Goal: Use online tool/utility: Utilize a website feature to perform a specific function

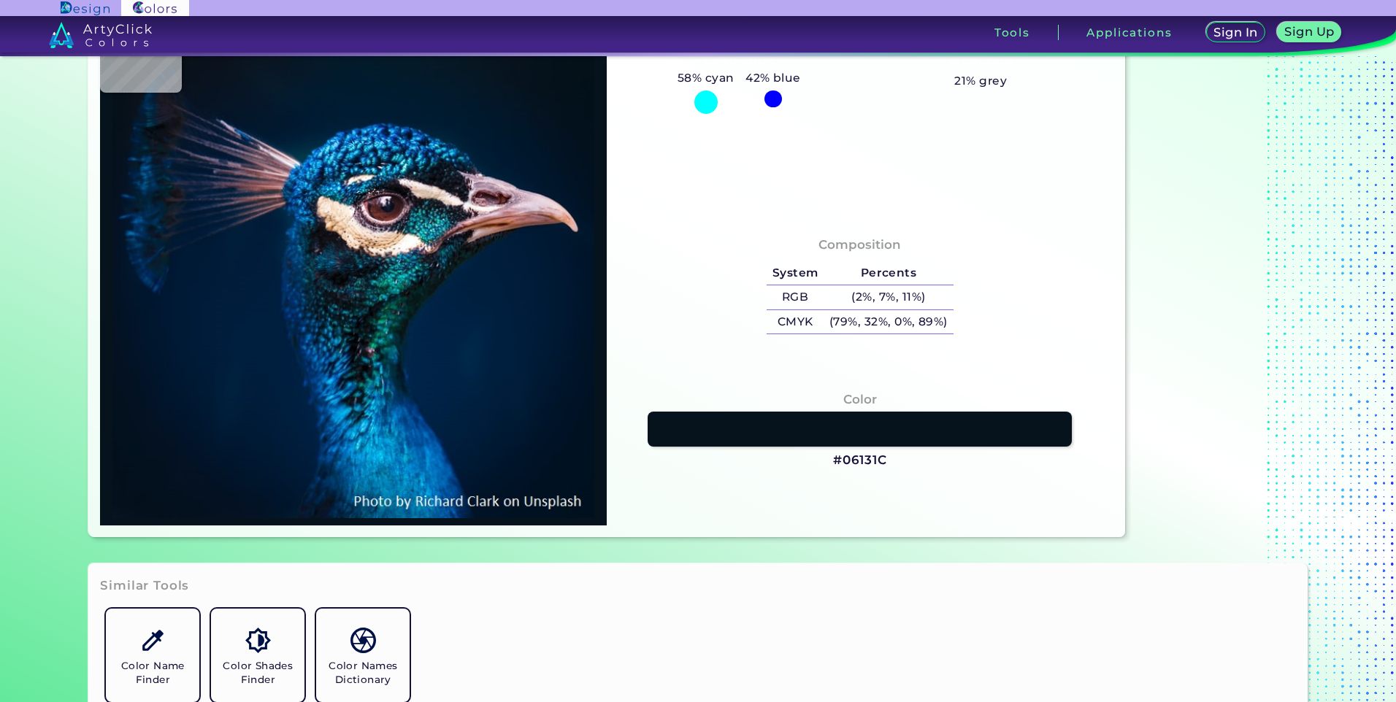
type input "#01172f"
type input "#01172F"
type input "#131b26"
type input "#131B26"
type input "#1a2534"
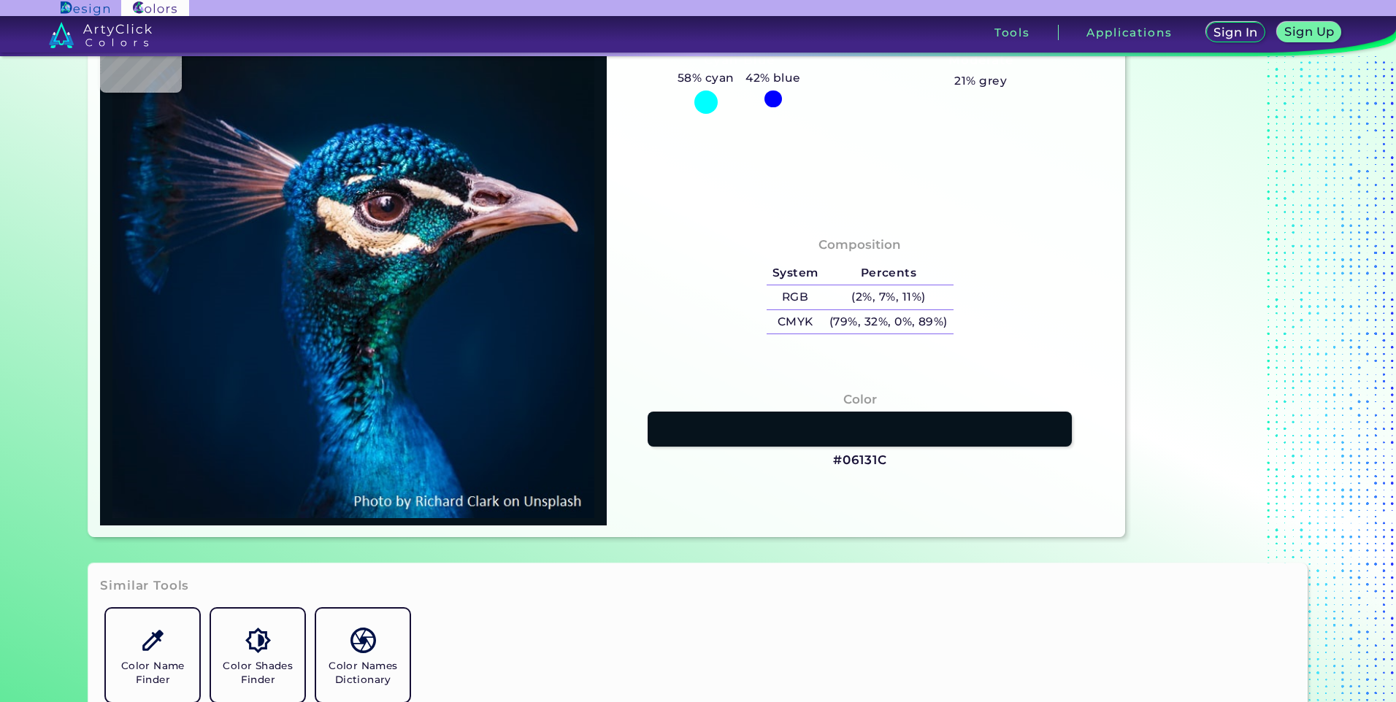
type input "#1A2534"
type input "#071114"
type input "#261b2b"
type input "#261B2B"
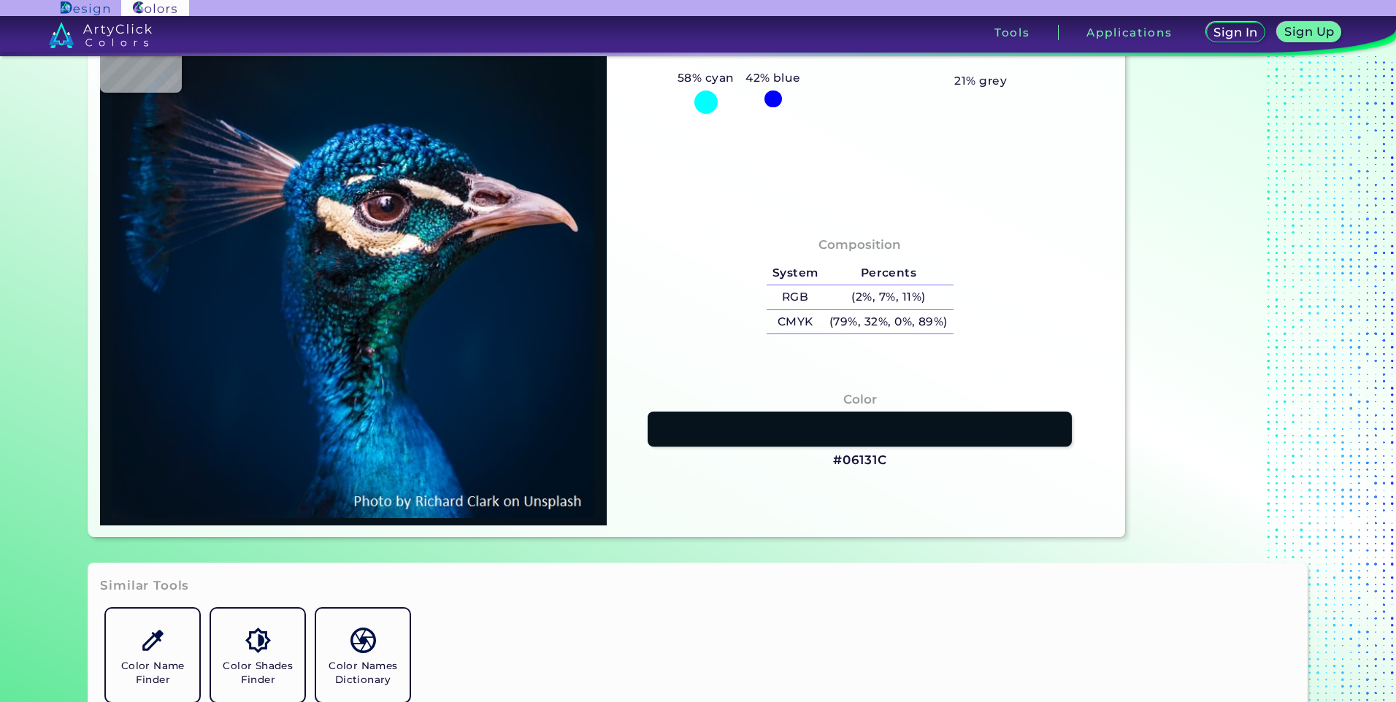
type input "#413642"
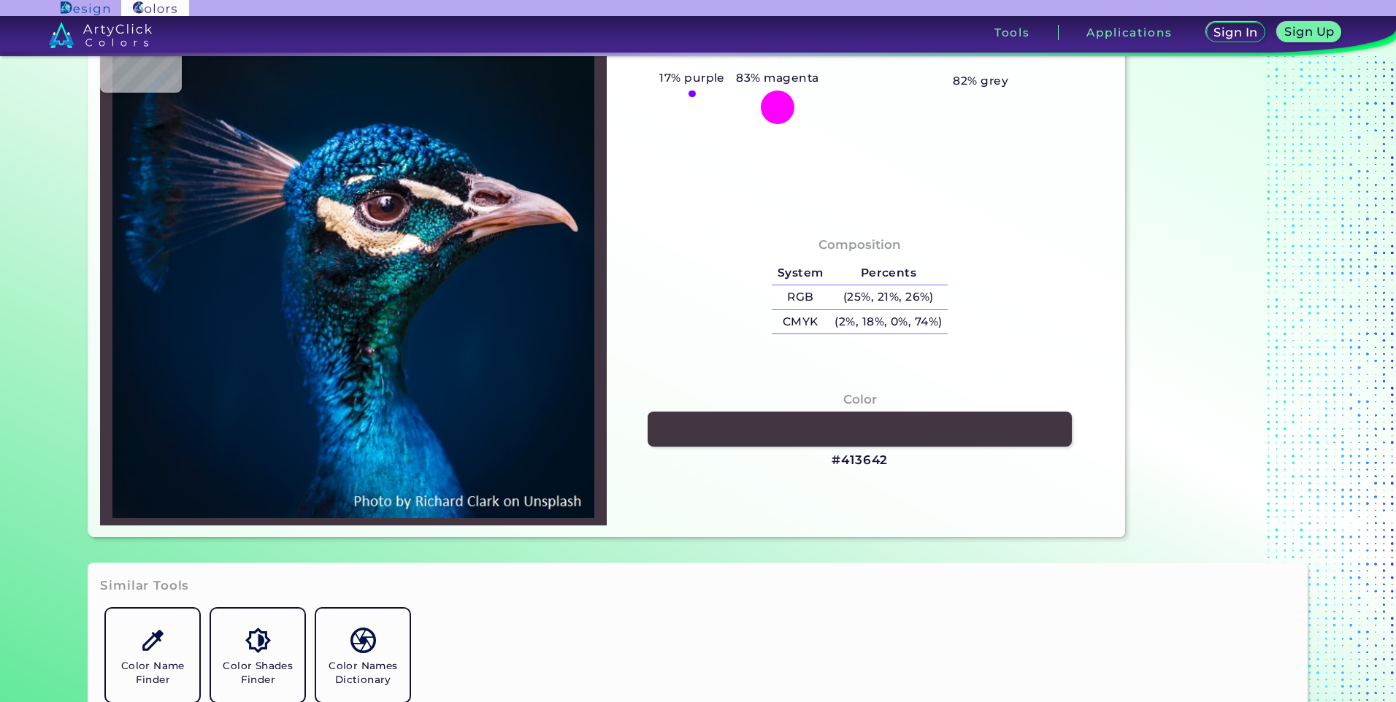
type input "#11121c"
type input "#11121C"
type input "#0b111d"
type input "#0B111D"
type input "#957374"
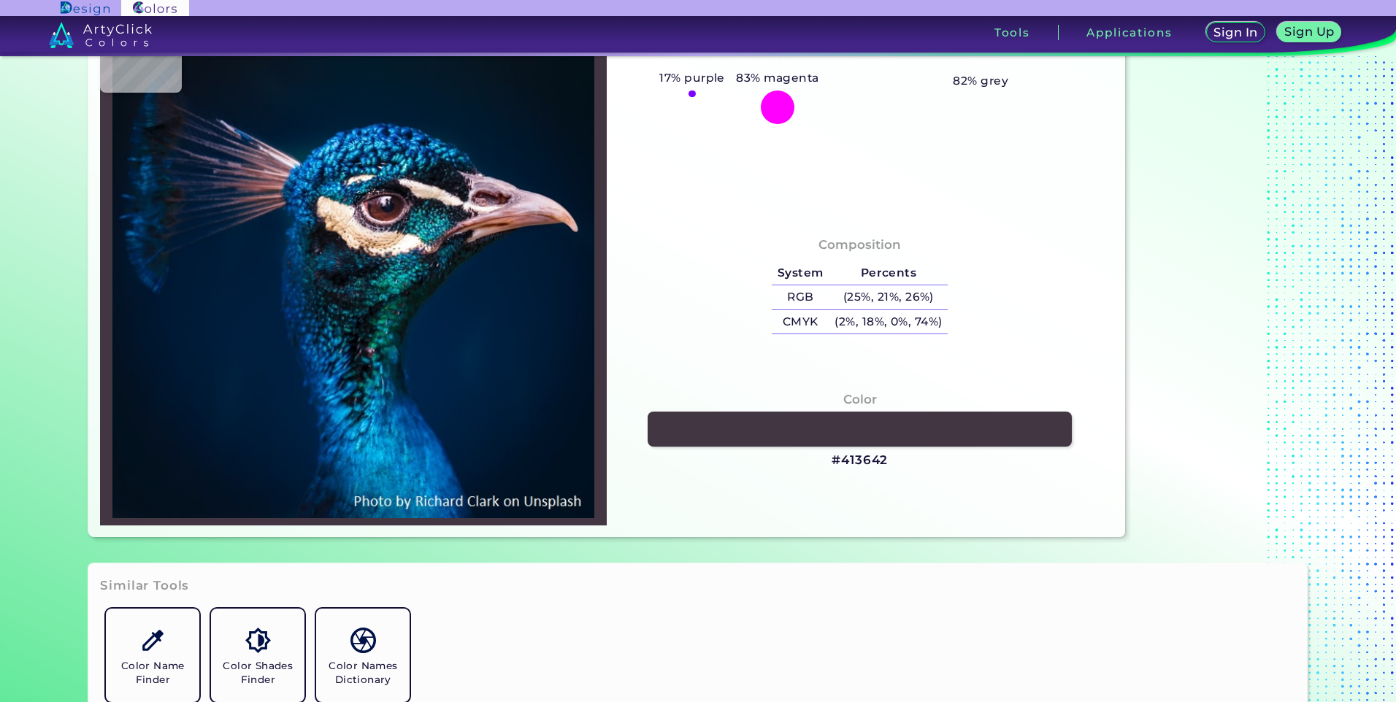
type input "#957374"
type input "#fefafa"
type input "#FEFAFA"
type input "#c19aa5"
type input "#C19AA5"
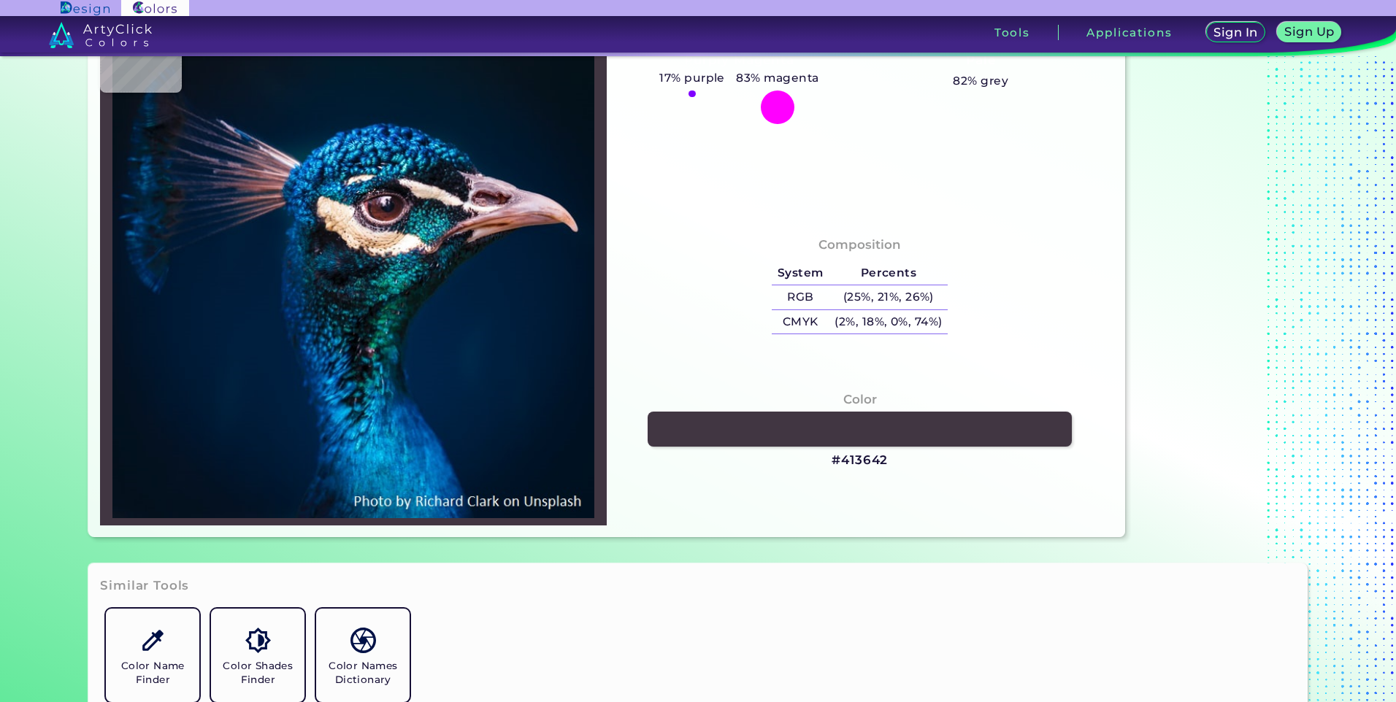
type input "#c2a7b6"
type input "#C2A7B6"
type input "#d6afb8"
type input "#D6AFB8"
type input "#011224"
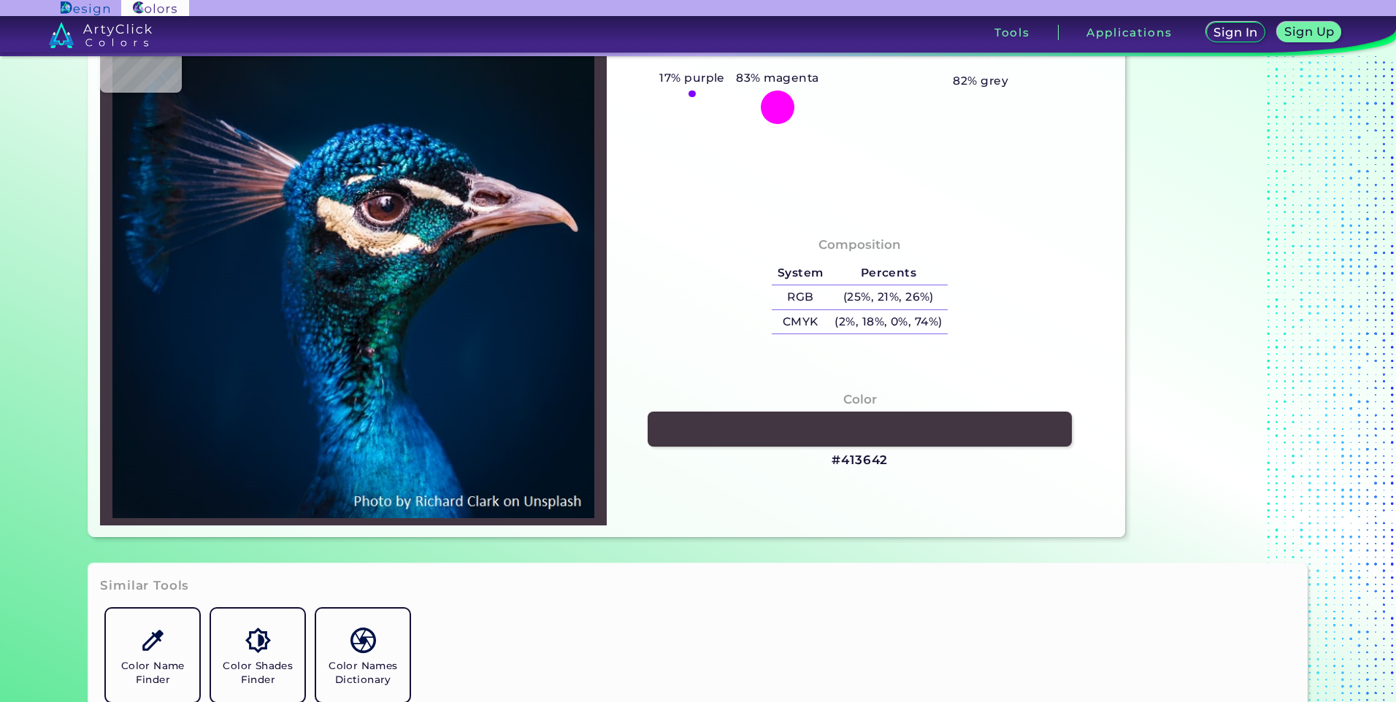
type input "#011224"
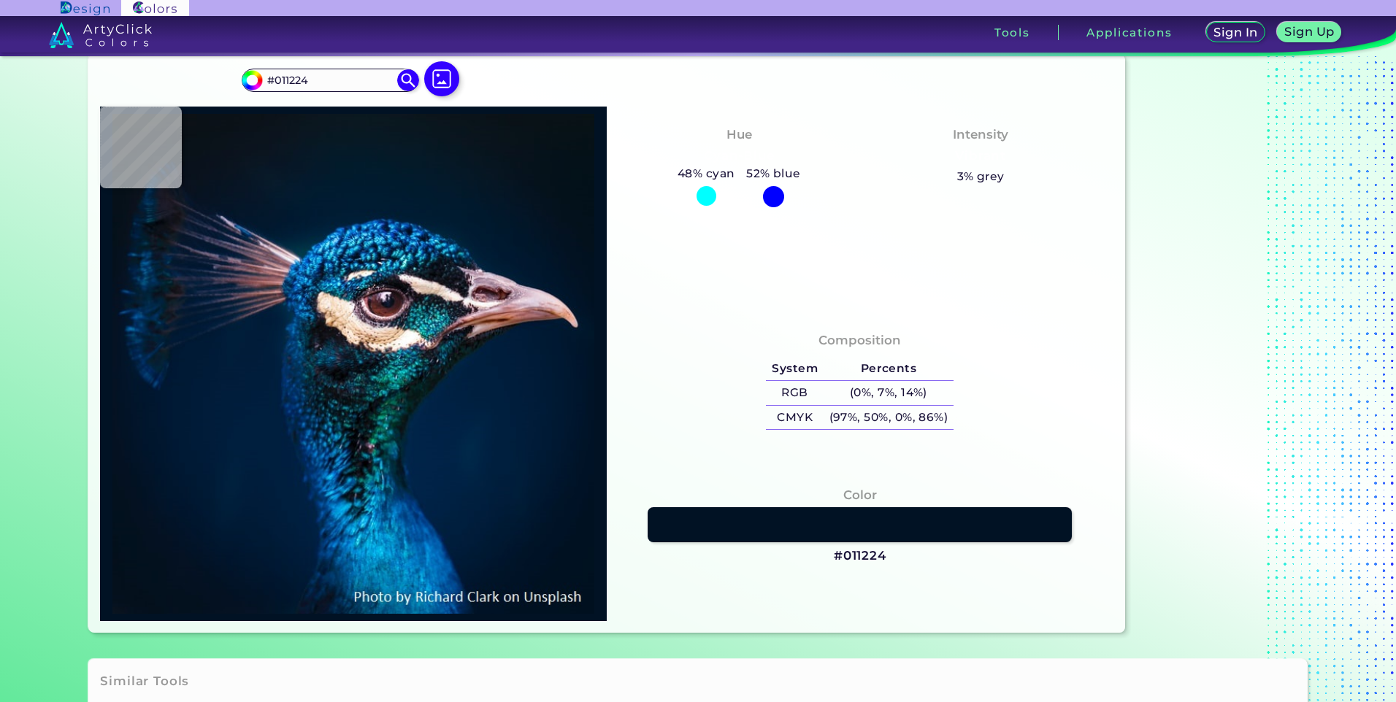
scroll to position [1, 0]
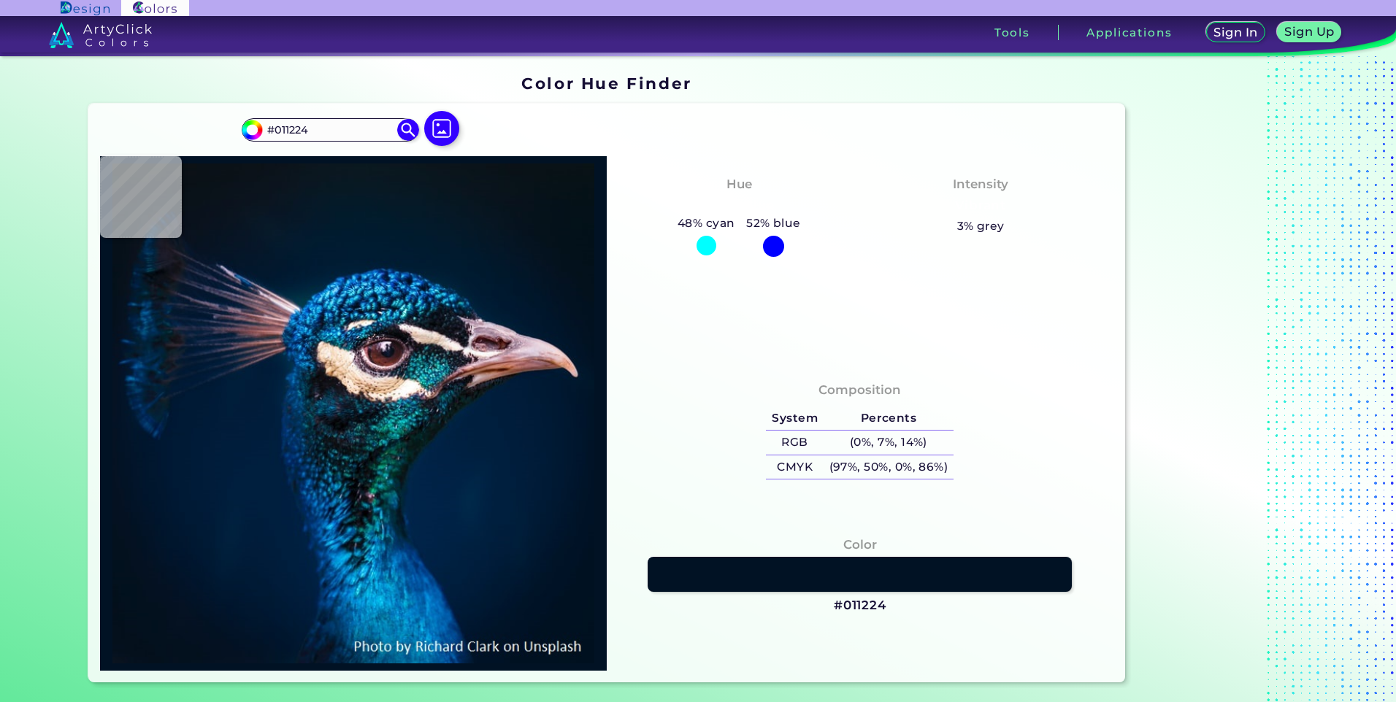
type input "#041119"
type input "#06131c"
type input "#06131C"
type input "#081623"
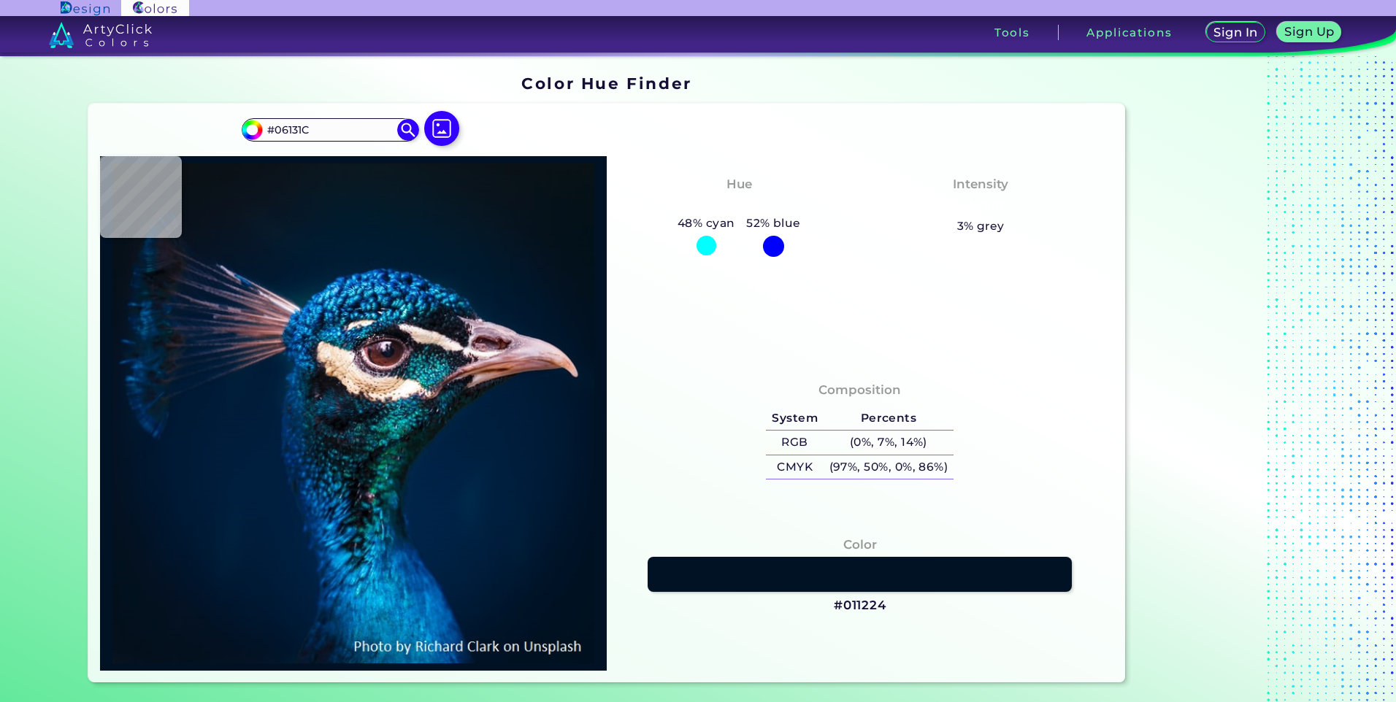
type input "#081623"
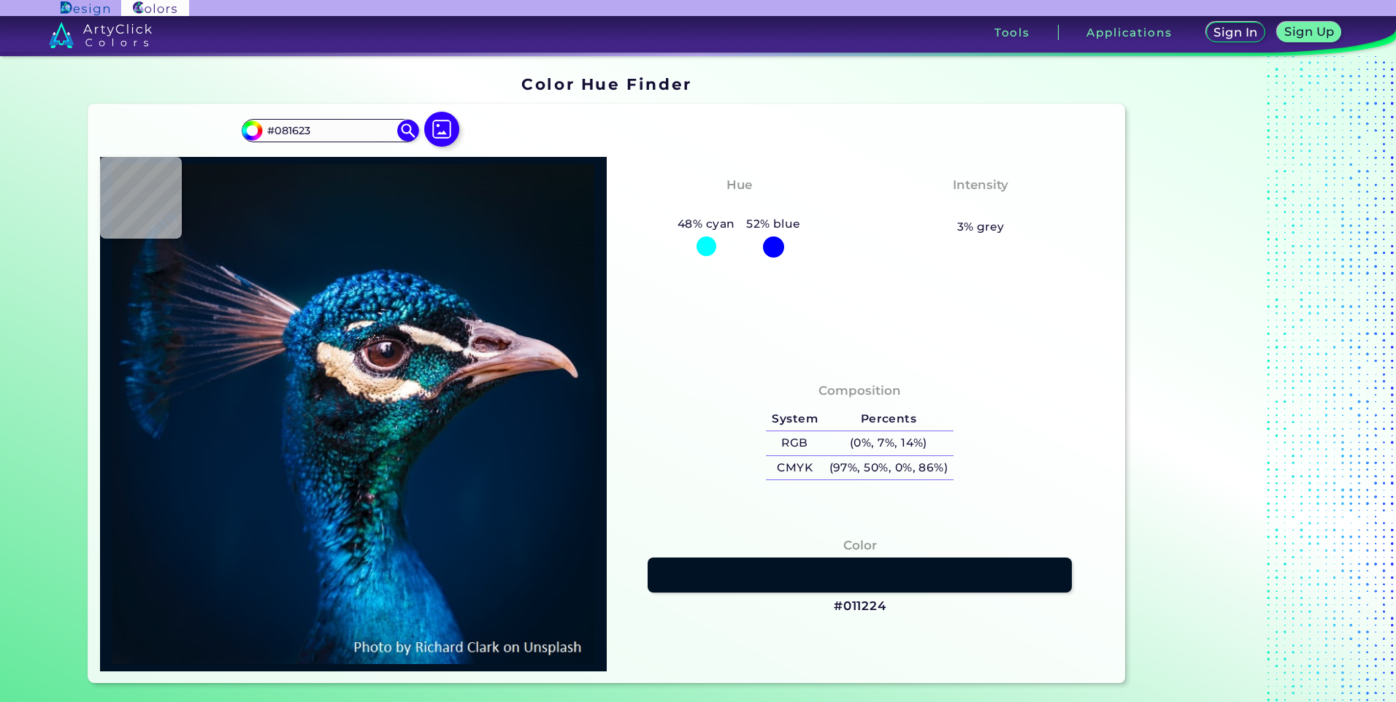
type input "#051826"
type input "#041a28"
type input "#041A28"
type input "#031a28"
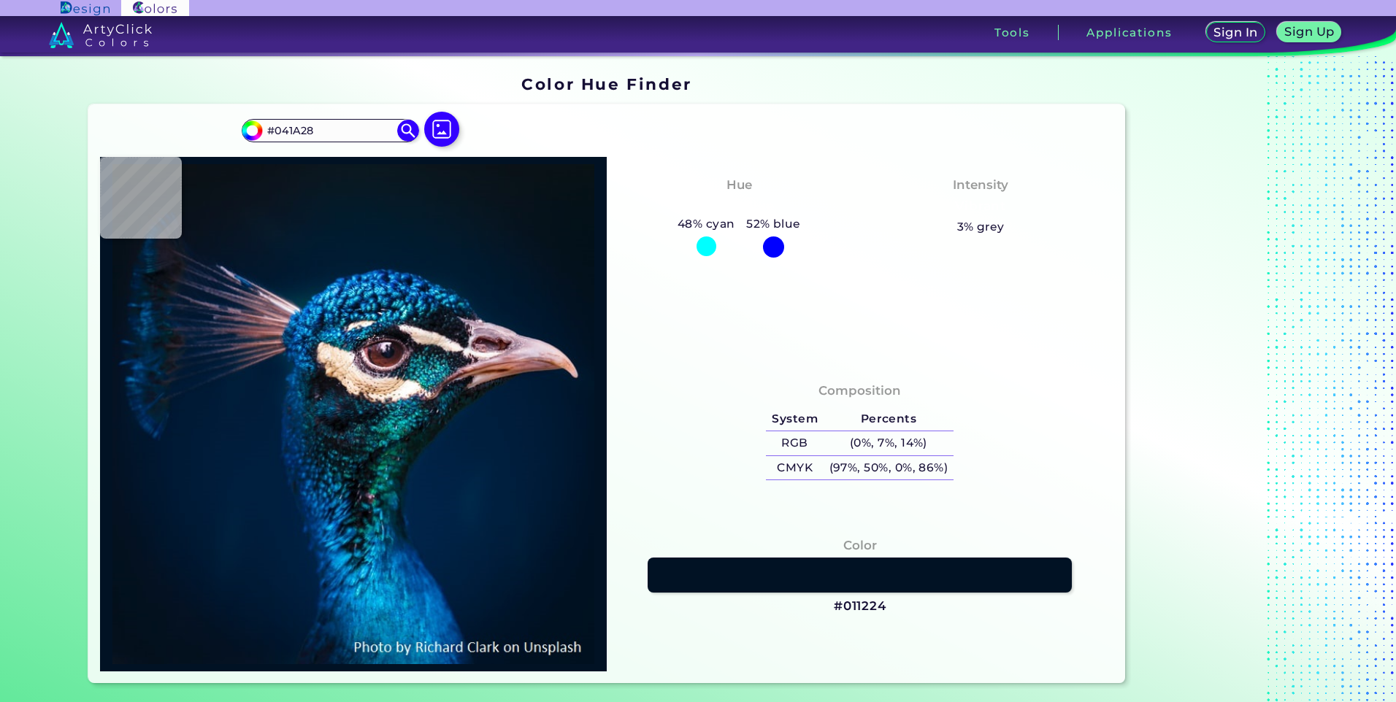
type input "#031A28"
type input "#011b2a"
type input "#011B2A"
type input "#011b2c"
type input "#011B2C"
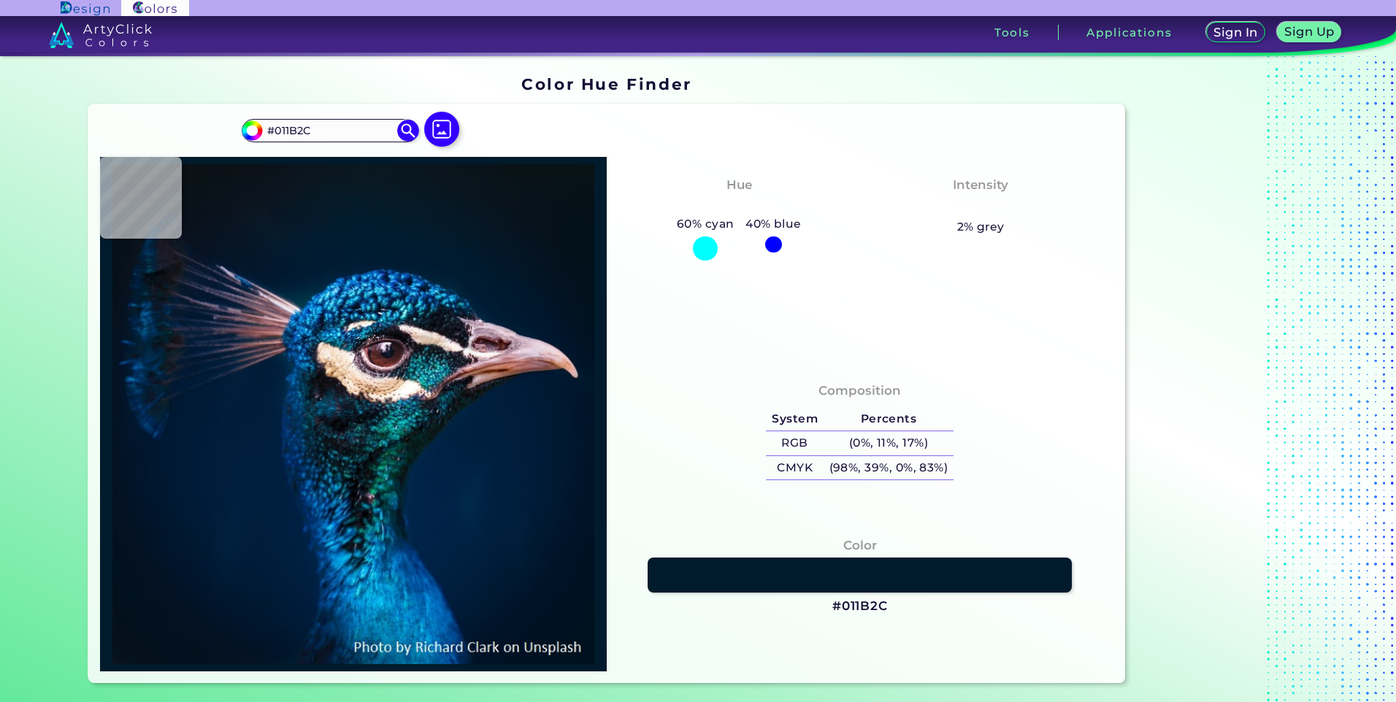
type input "#001b2e"
type input "#001B2E"
type input "#001b30"
type input "#001B30"
type input "#001c32"
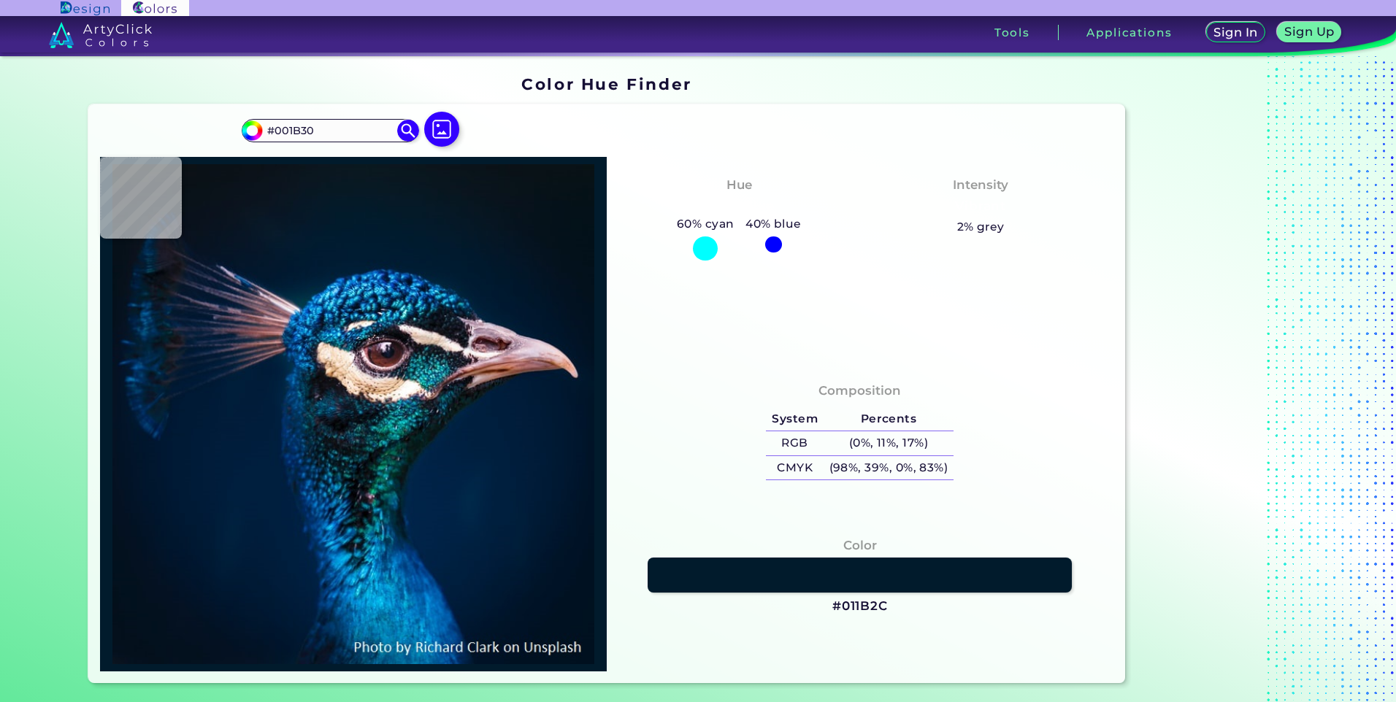
type input "#001C32"
type input "#001e36"
type input "#001E36"
type input "#012644"
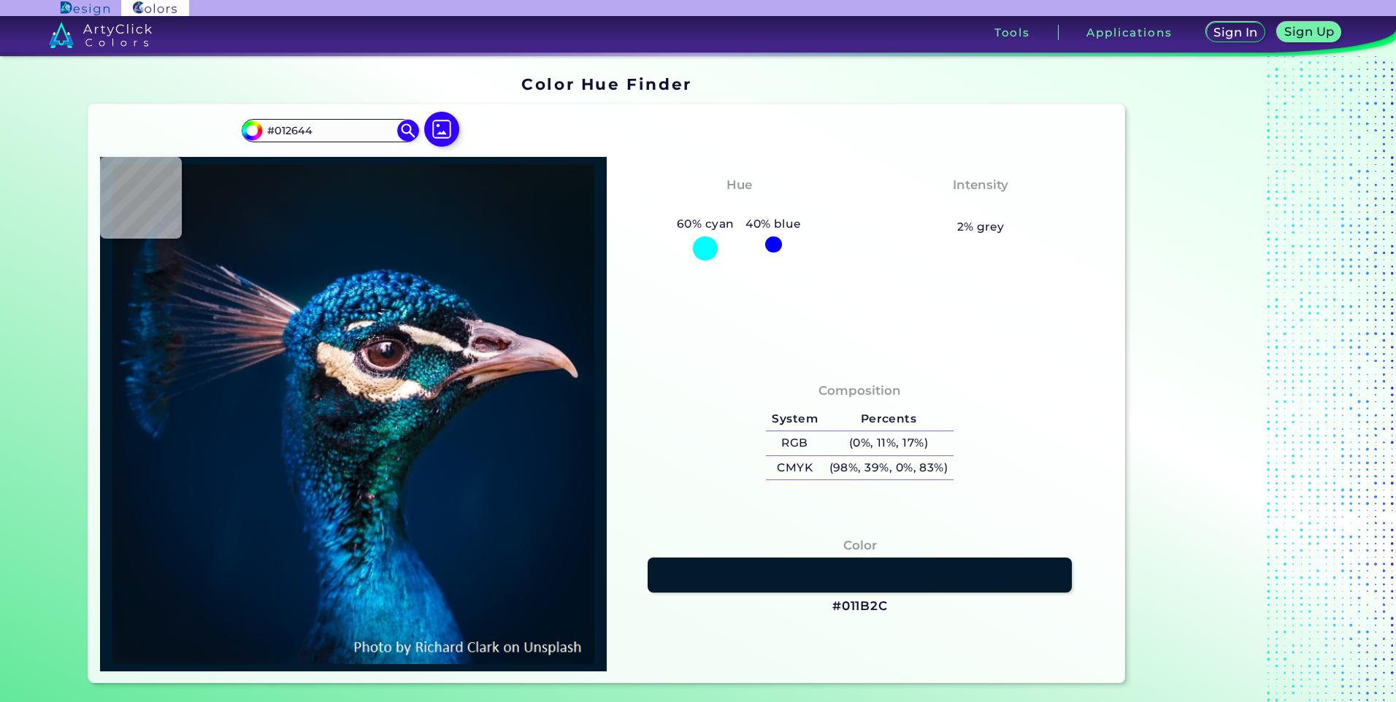
type input "#0566b9"
type input "#0566B9"
type input "#002c5a"
type input "#002C5A"
type input "#046b9c"
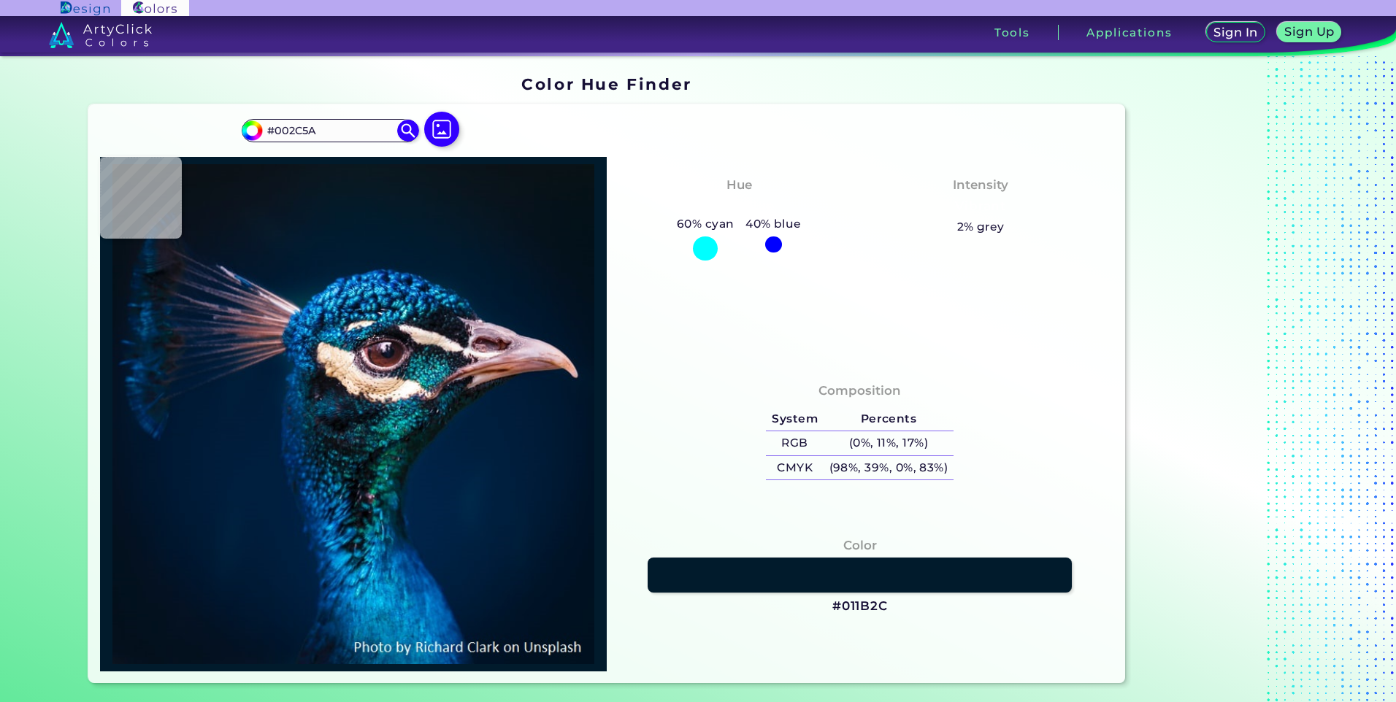
type input "#046B9C"
type input "#03477a"
type input "#03477A"
type input "#05315e"
type input "#05315E"
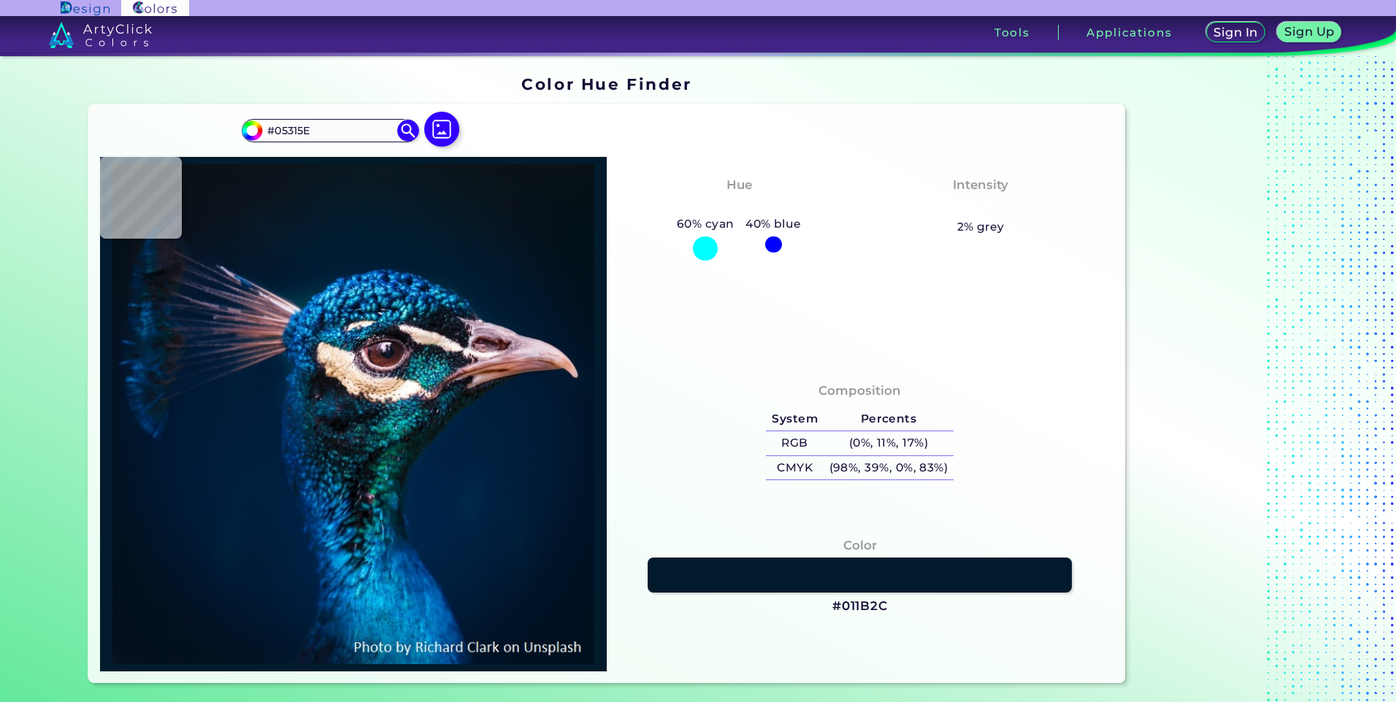
type input "#2283b5"
type input "#2283B5"
type input "#0560ac"
type input "#0560AC"
type input "#011d35"
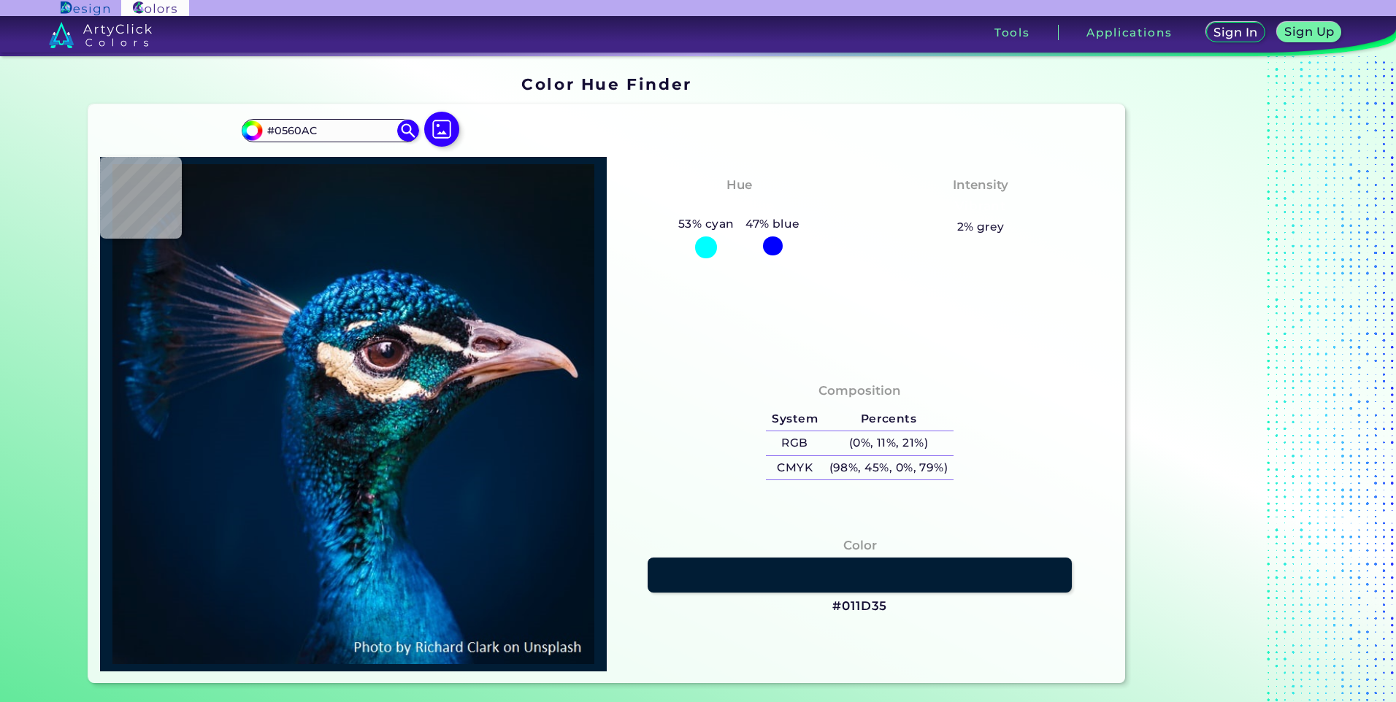
type input "#011D35"
type input "#031a2a"
type input "#031A2A"
type input "#071822"
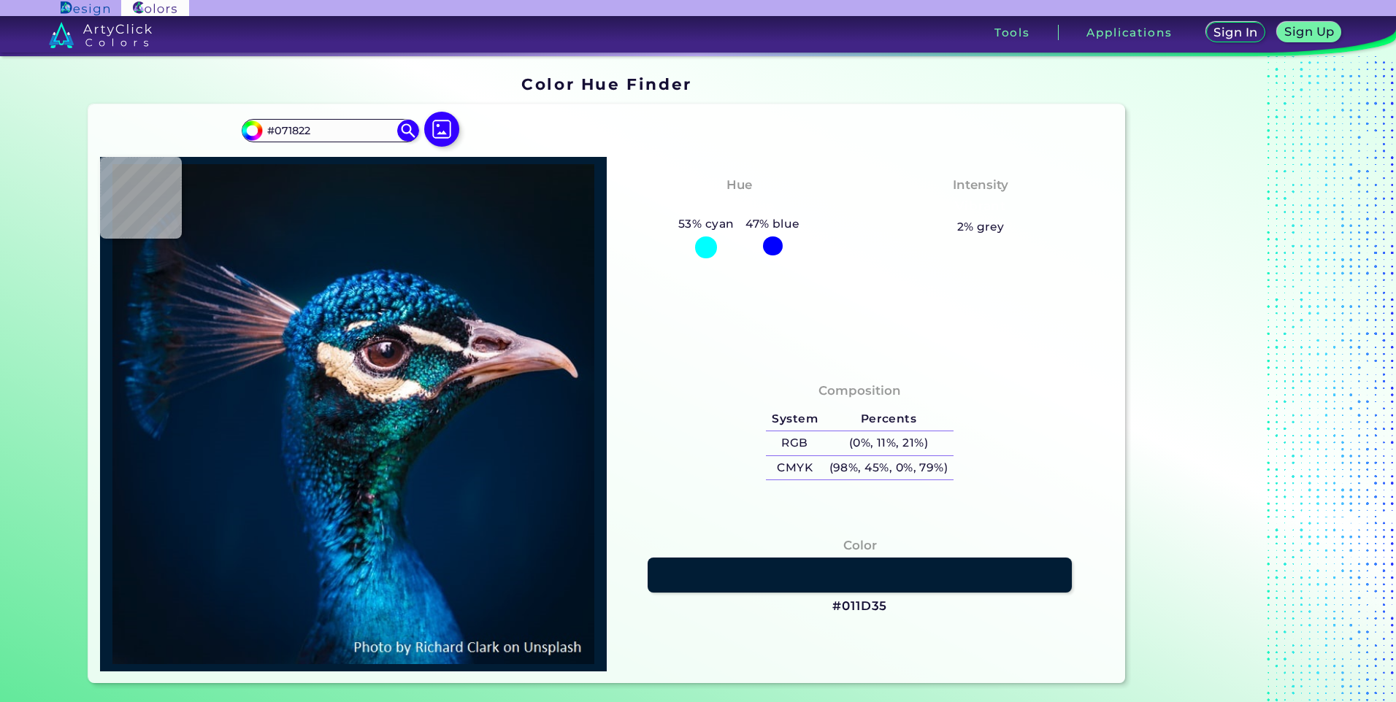
type input "#0a1720"
type input "#0A1720"
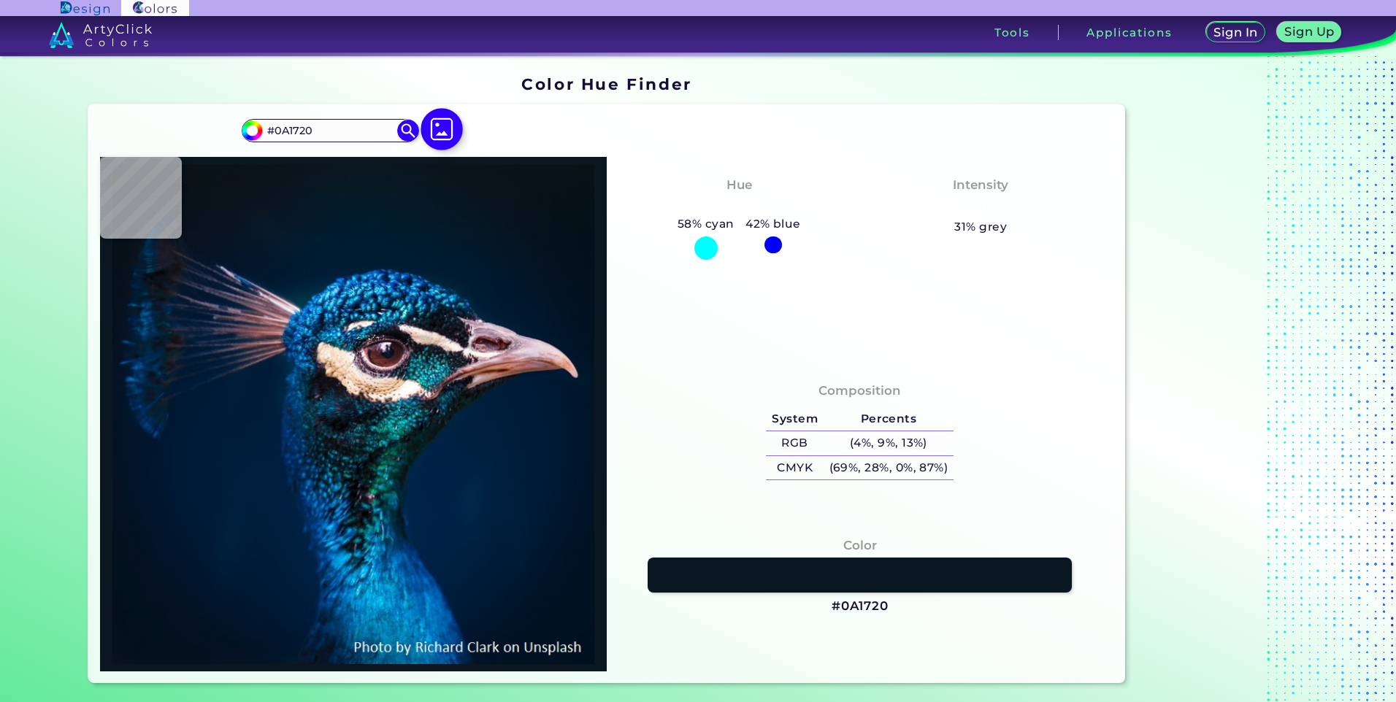
click at [443, 132] on img at bounding box center [442, 130] width 42 height 42
click at [0, 0] on input "file" at bounding box center [0, 0] width 0 height 0
type input "#ffffff"
type input "#FFFFFF"
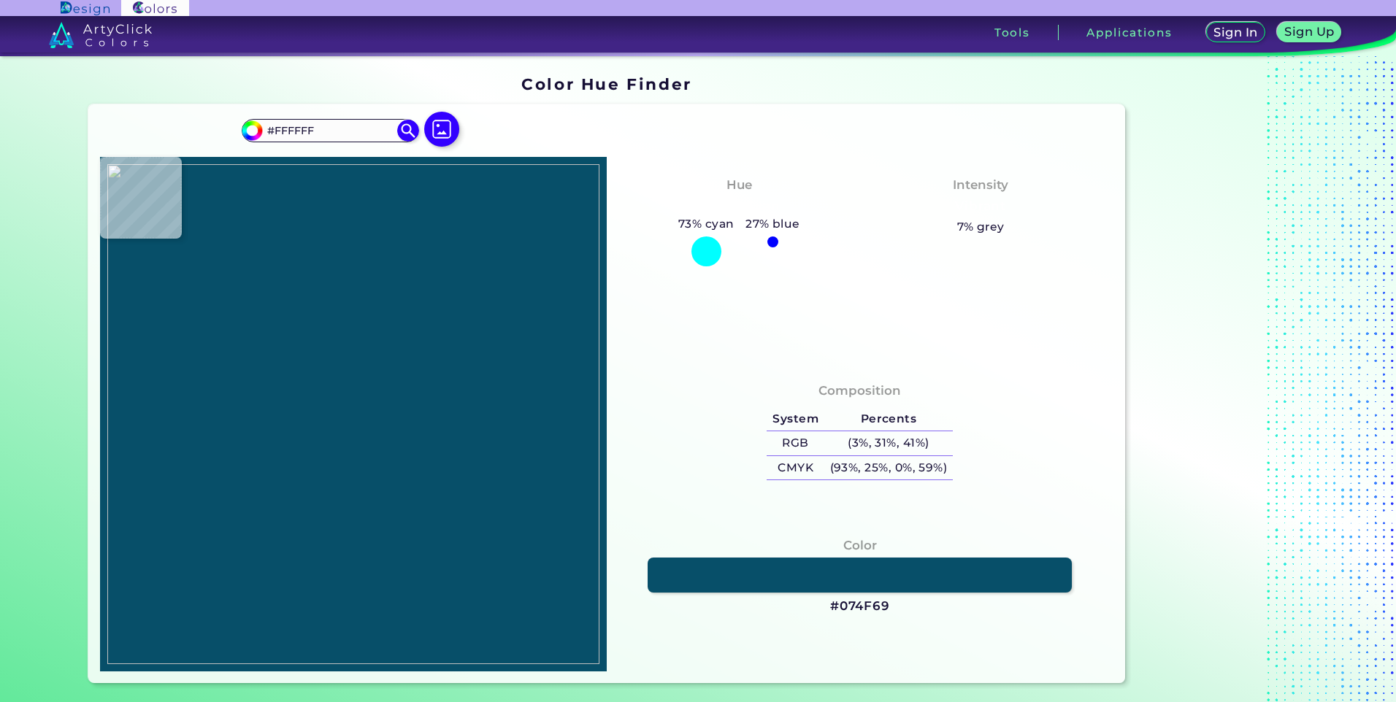
type input "#074f69"
type input "#074F69"
type input "#ffffff"
type input "#FFFFFF"
type input "#000000"
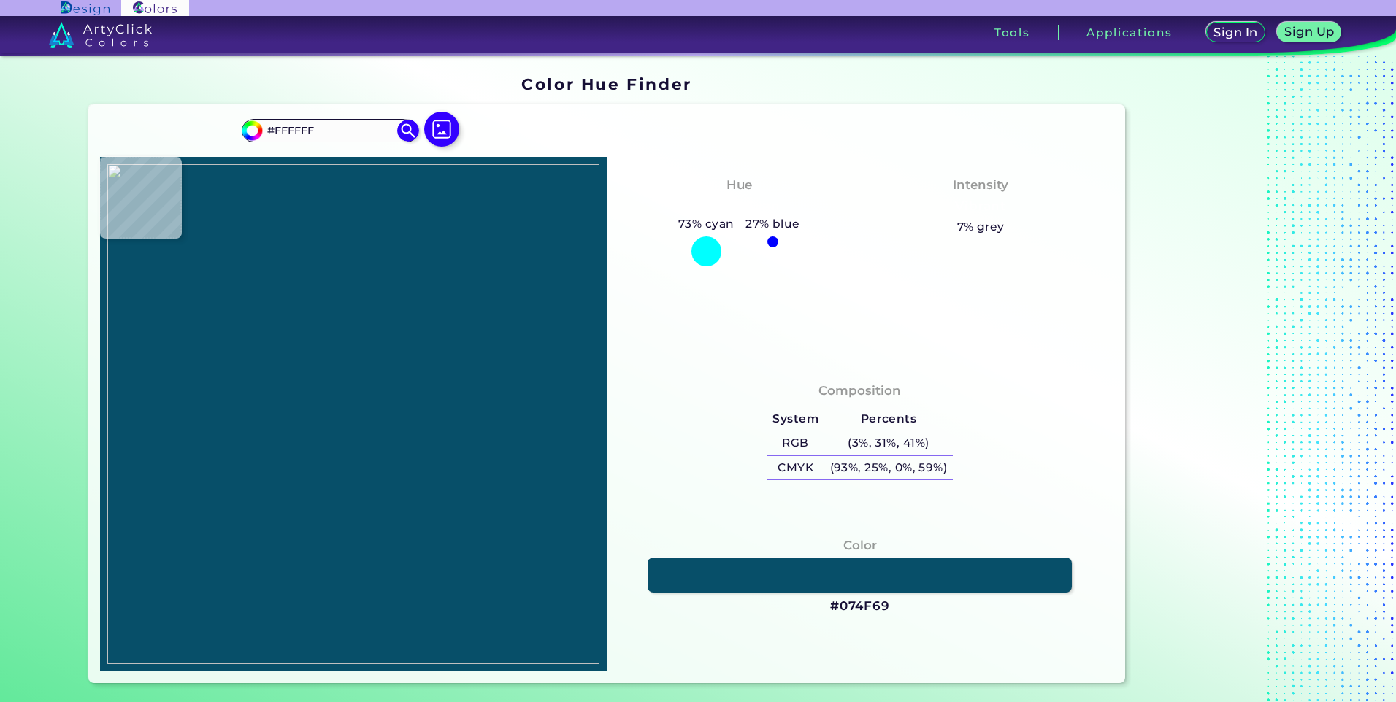
type input "#000000"
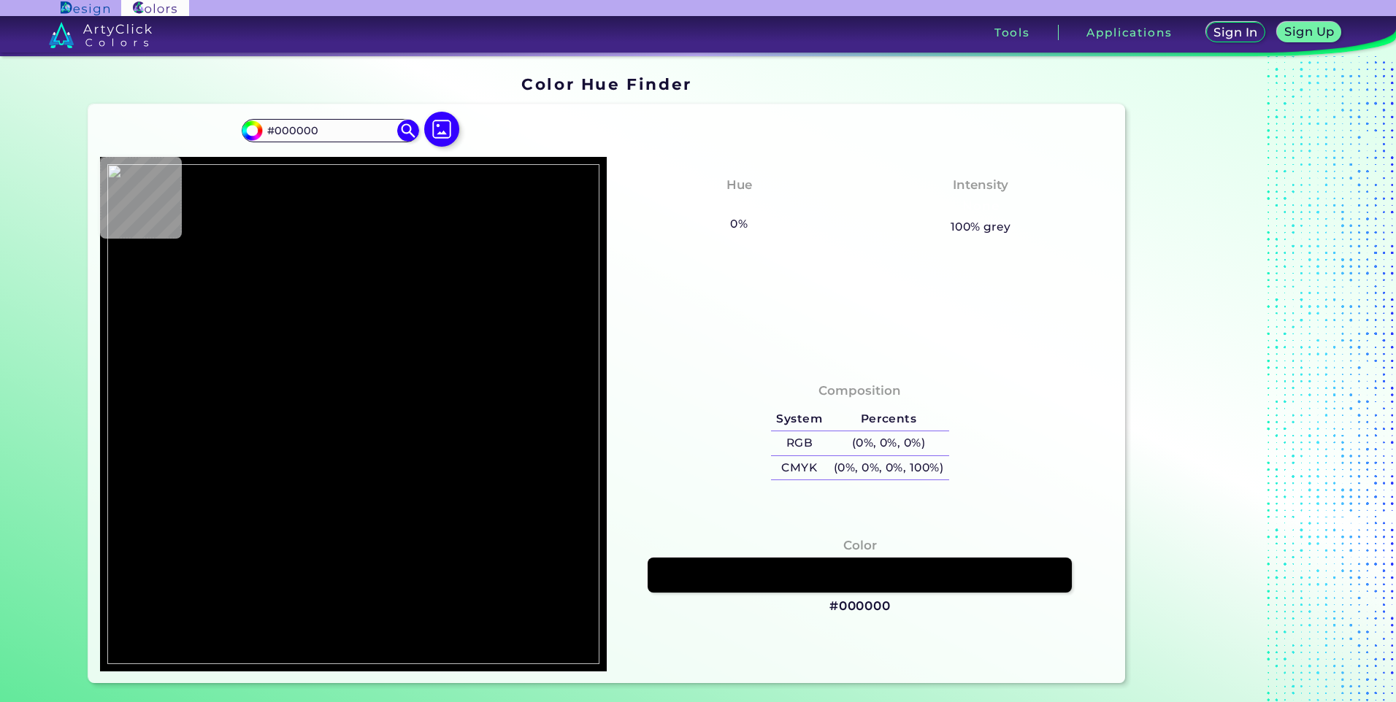
type input "#ffffff"
type input "#FFFFFF"
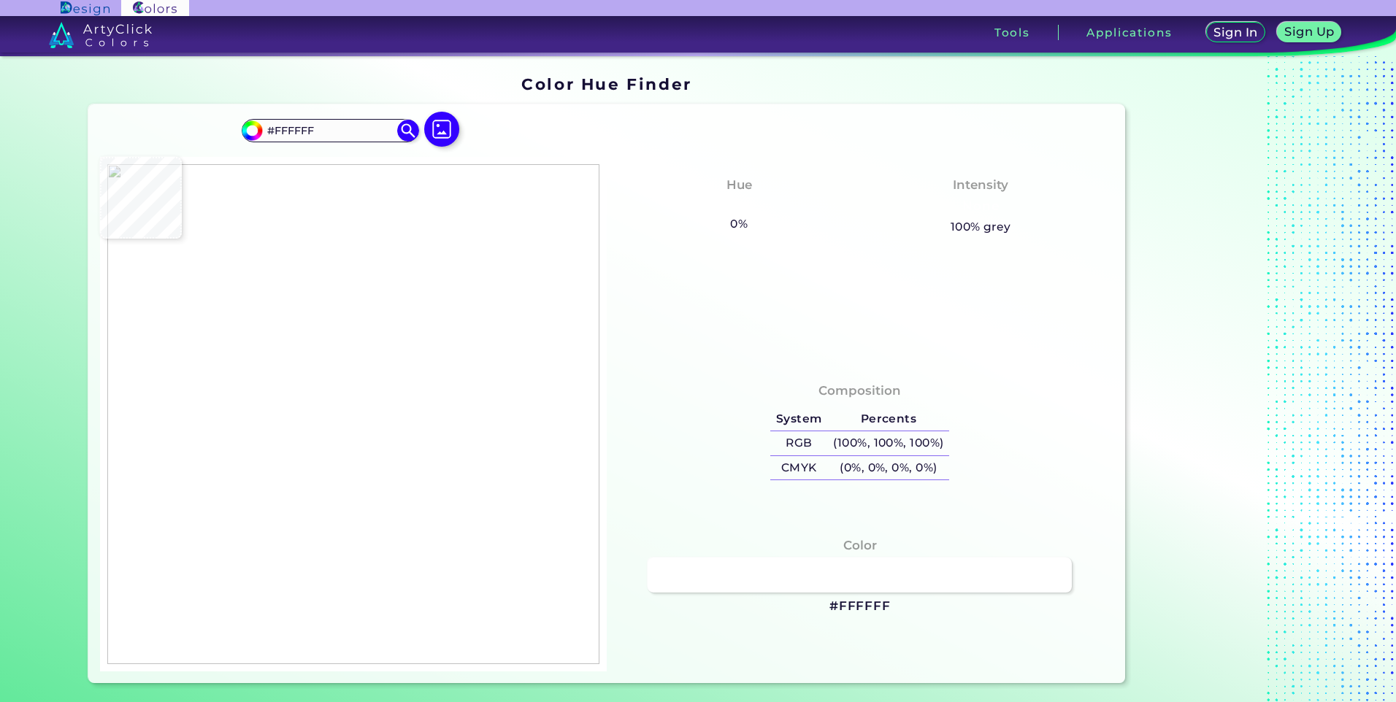
type input "#074f69"
type input "#074F69"
type input "#ffffff"
type input "#FFFFFF"
type input "#f5f5f5"
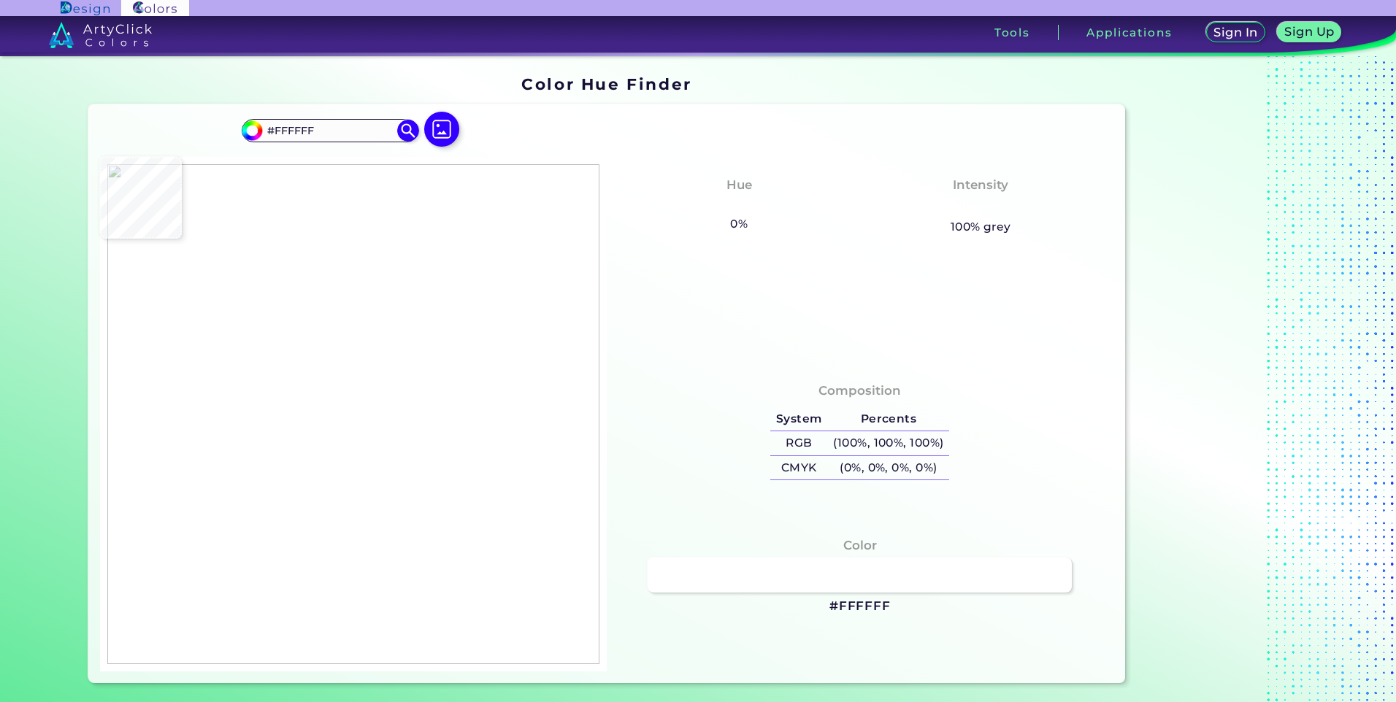
type input "#F5F5F5"
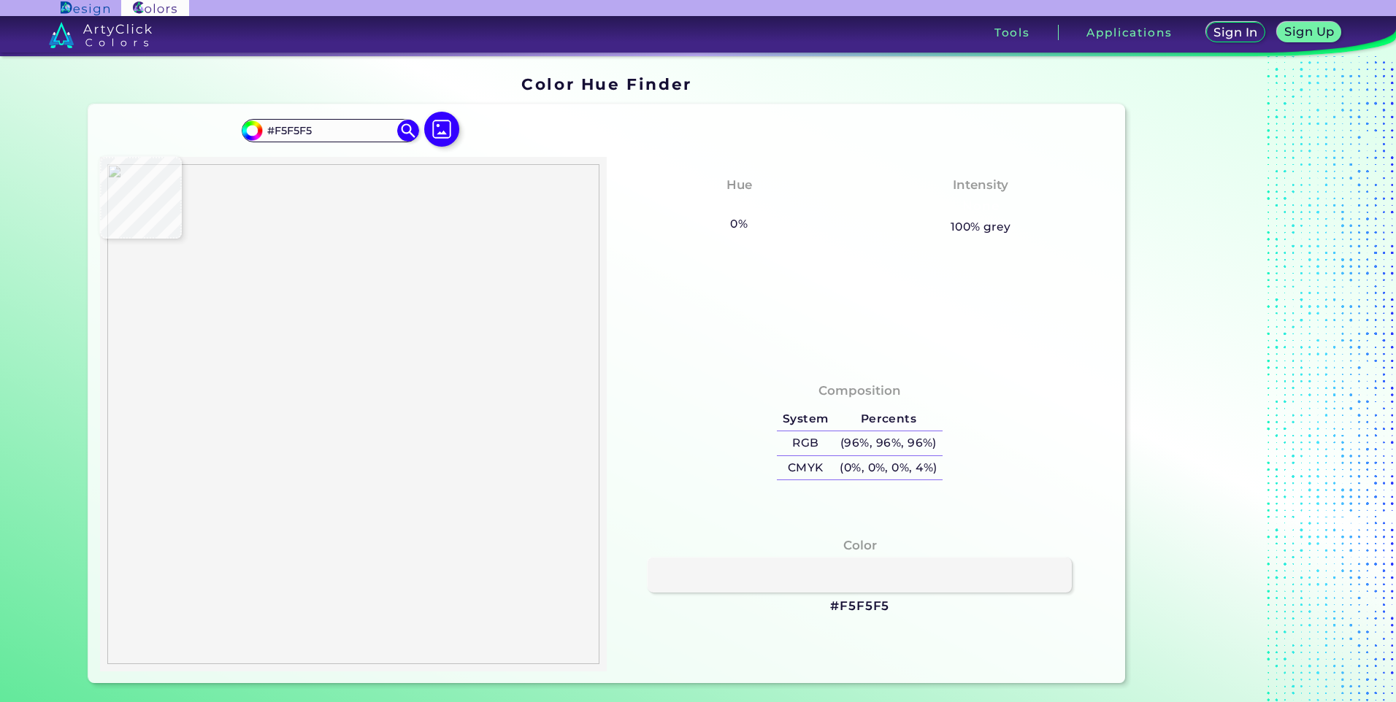
type input "#ffffff"
type input "#FFFFFF"
type input "#074f69"
type input "#074F69"
type input "#ffffff"
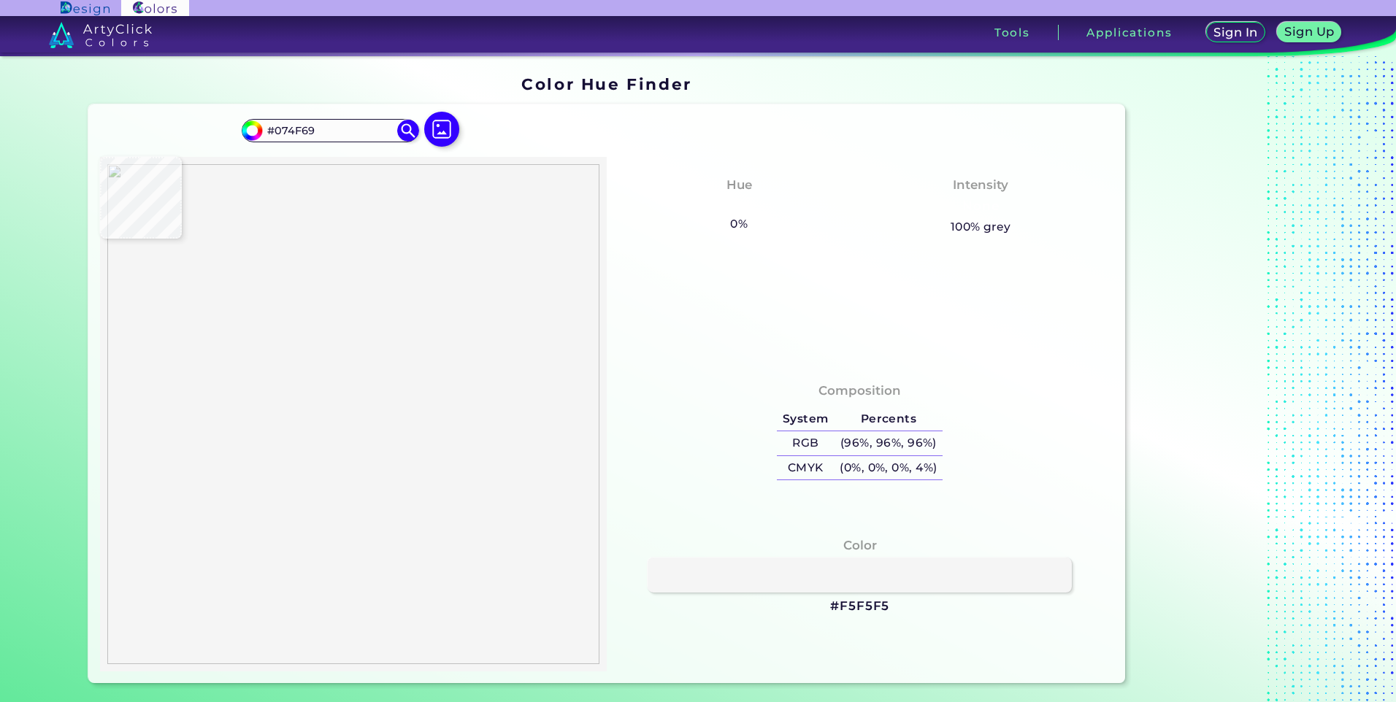
type input "#FFFFFF"
type input "#000000"
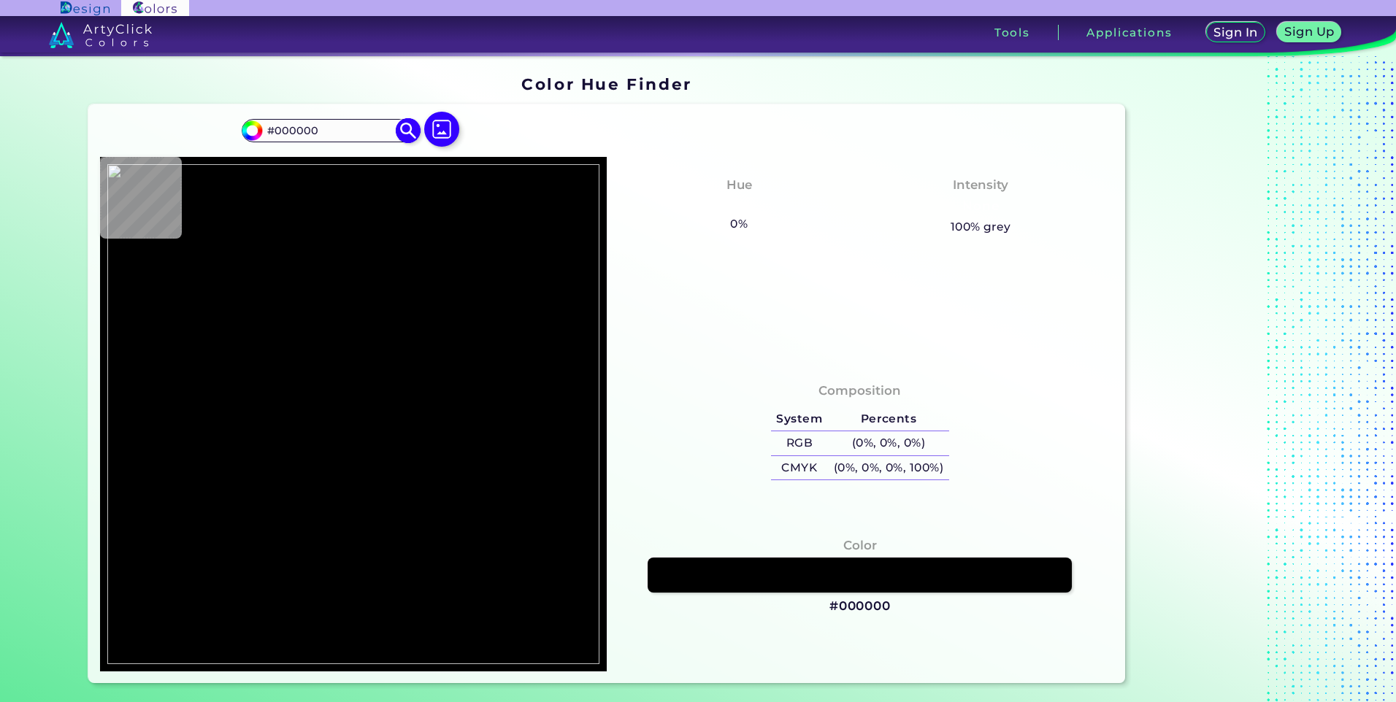
click at [404, 126] on img at bounding box center [409, 131] width 26 height 26
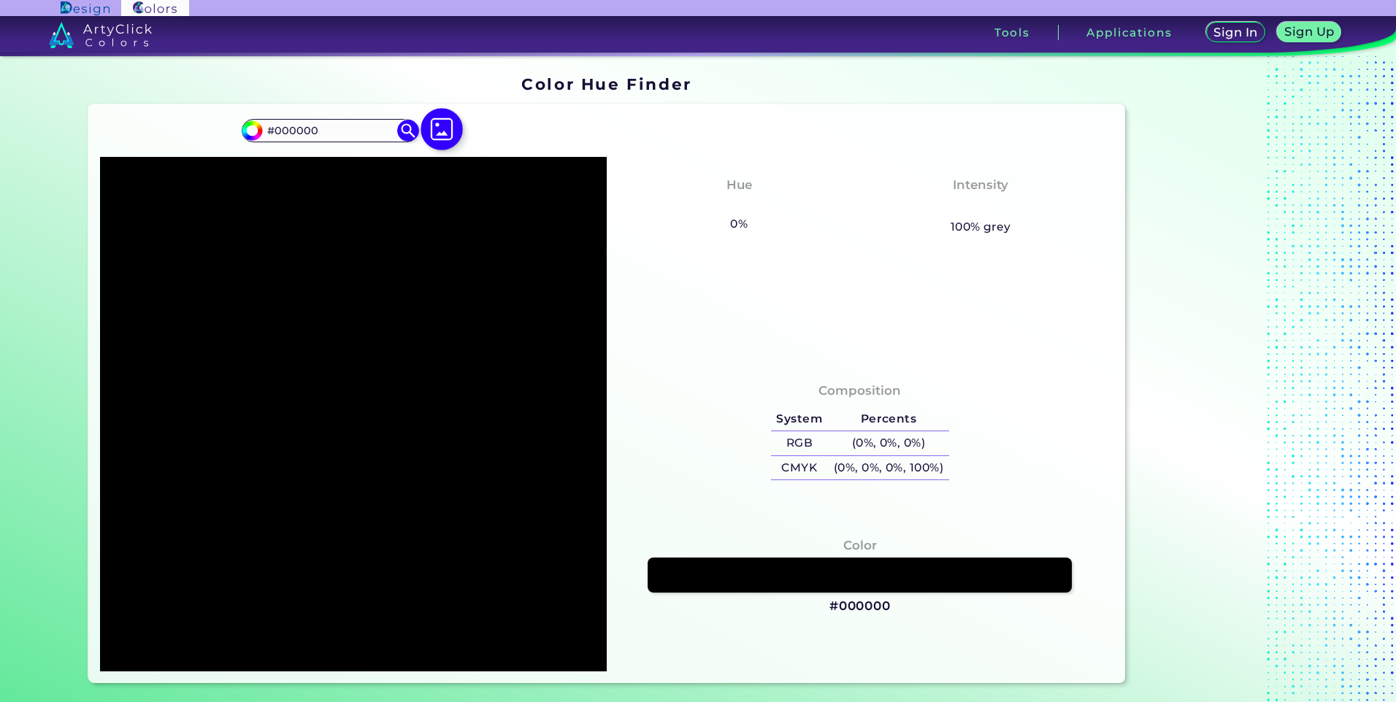
click at [440, 129] on img at bounding box center [442, 130] width 42 height 42
click at [0, 0] on input "file" at bounding box center [0, 0] width 0 height 0
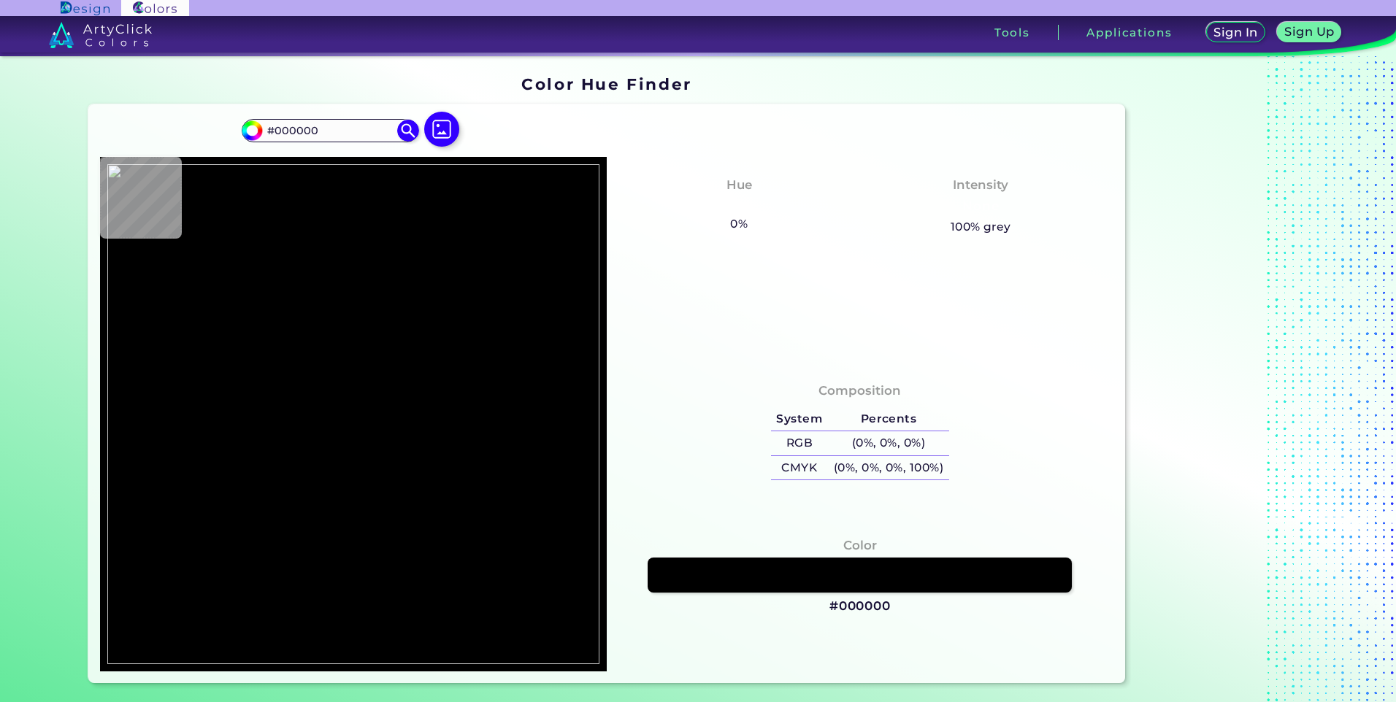
type input "#edf5fc"
type input "#EDF5FC"
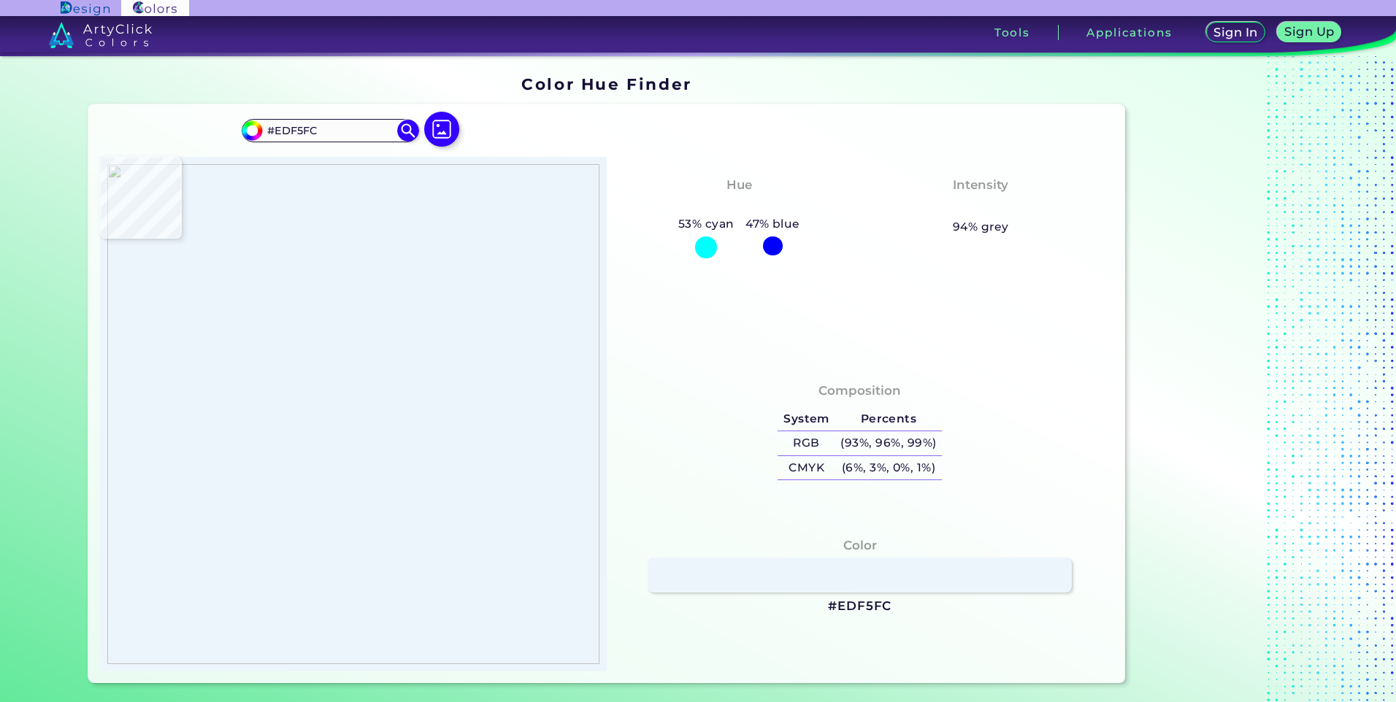
click at [367, 280] on img at bounding box center [353, 414] width 492 height 500
click at [327, 268] on img at bounding box center [353, 414] width 492 height 500
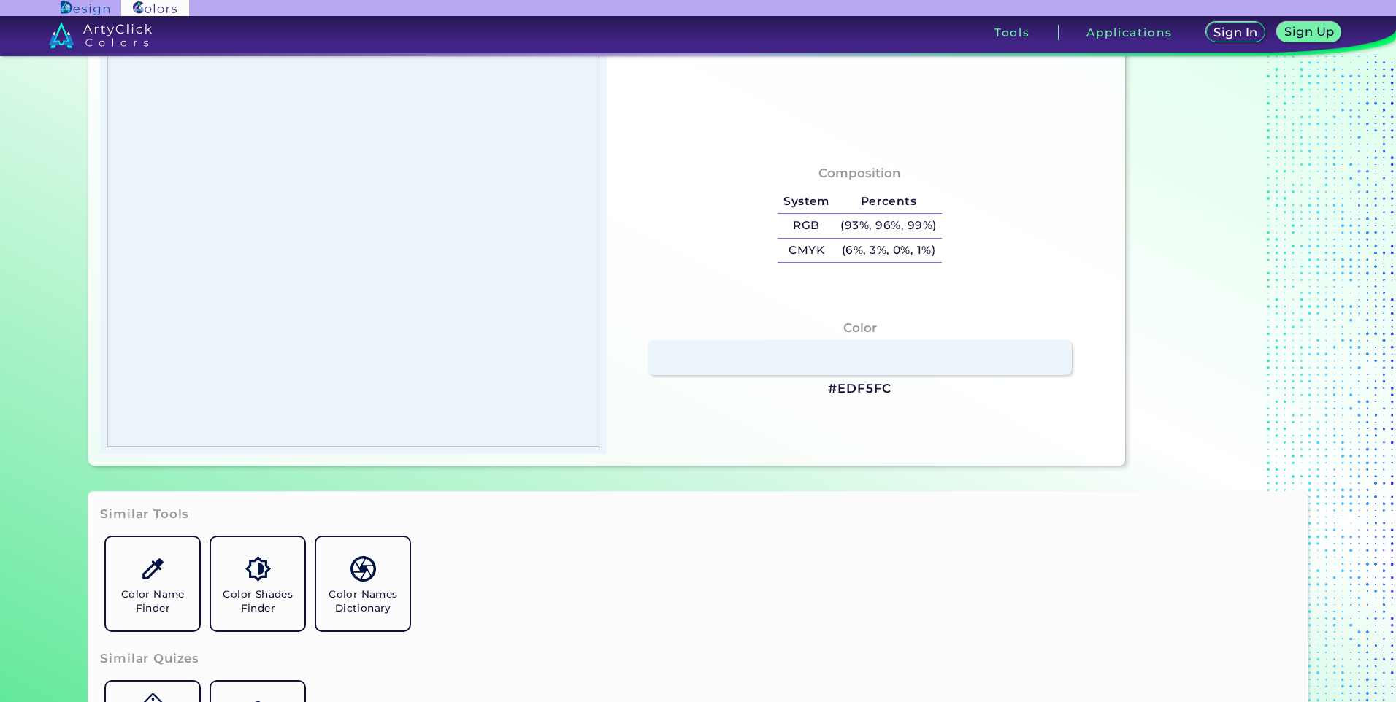
scroll to position [219, 0]
click at [849, 351] on link at bounding box center [859, 357] width 429 height 36
